Goal: Task Accomplishment & Management: Manage account settings

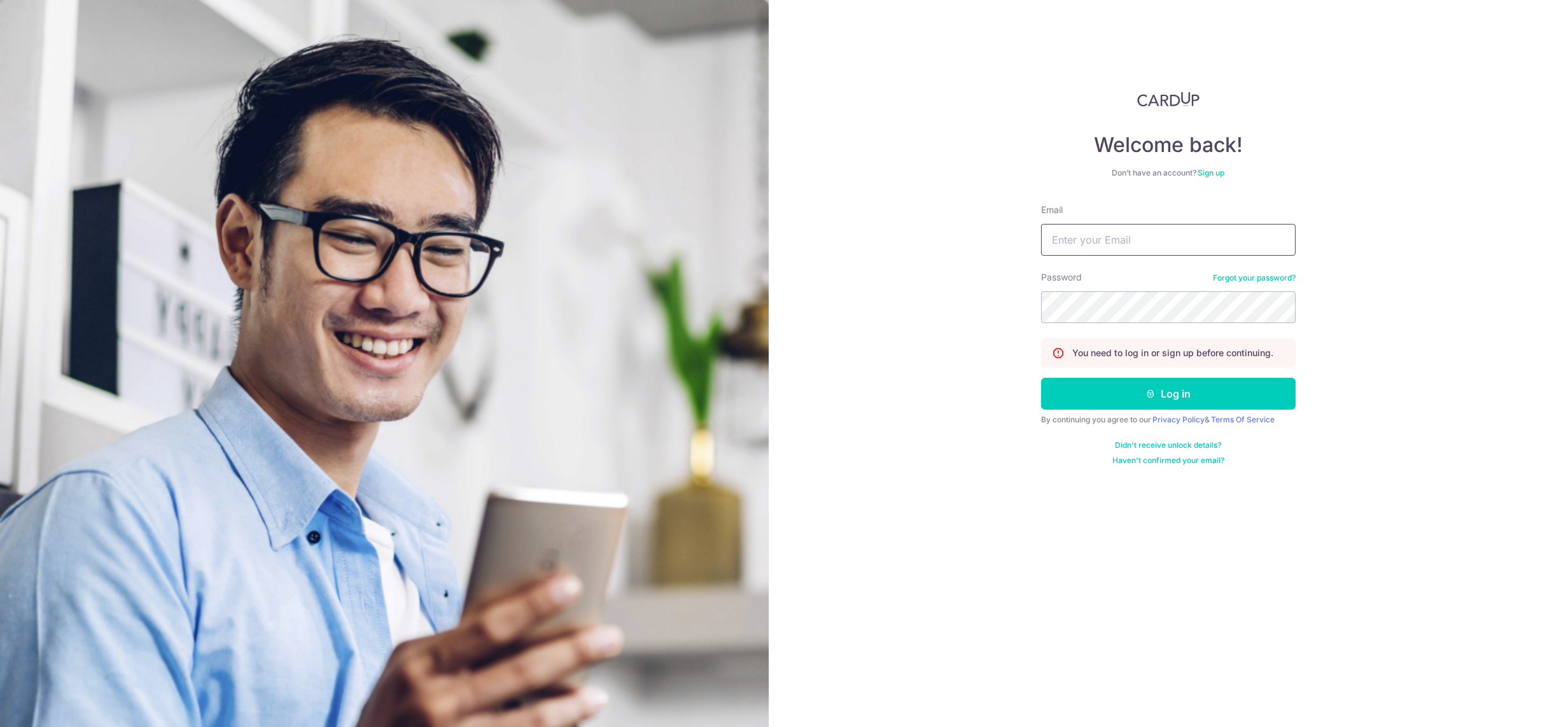
click at [1120, 237] on input "Email" at bounding box center [1168, 240] width 254 height 32
type input "[DEMOGRAPHIC_DATA][EMAIL_ADDRESS][DOMAIN_NAME]"
click at [1041, 378] on button "Log in" at bounding box center [1168, 394] width 254 height 32
